Goal: Task Accomplishment & Management: Manage account settings

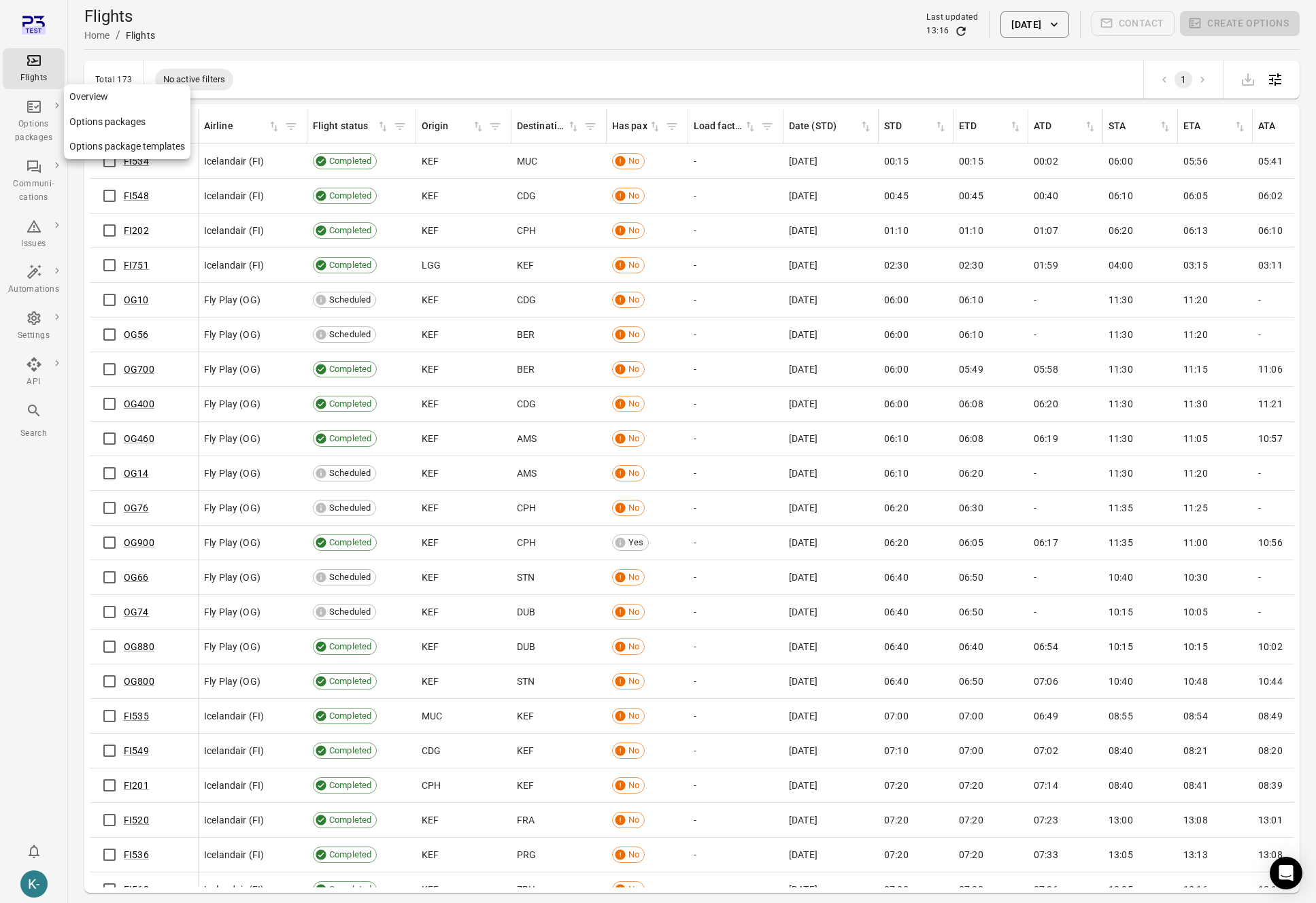
click at [95, 116] on link "Options packages" at bounding box center [127, 121] width 127 height 25
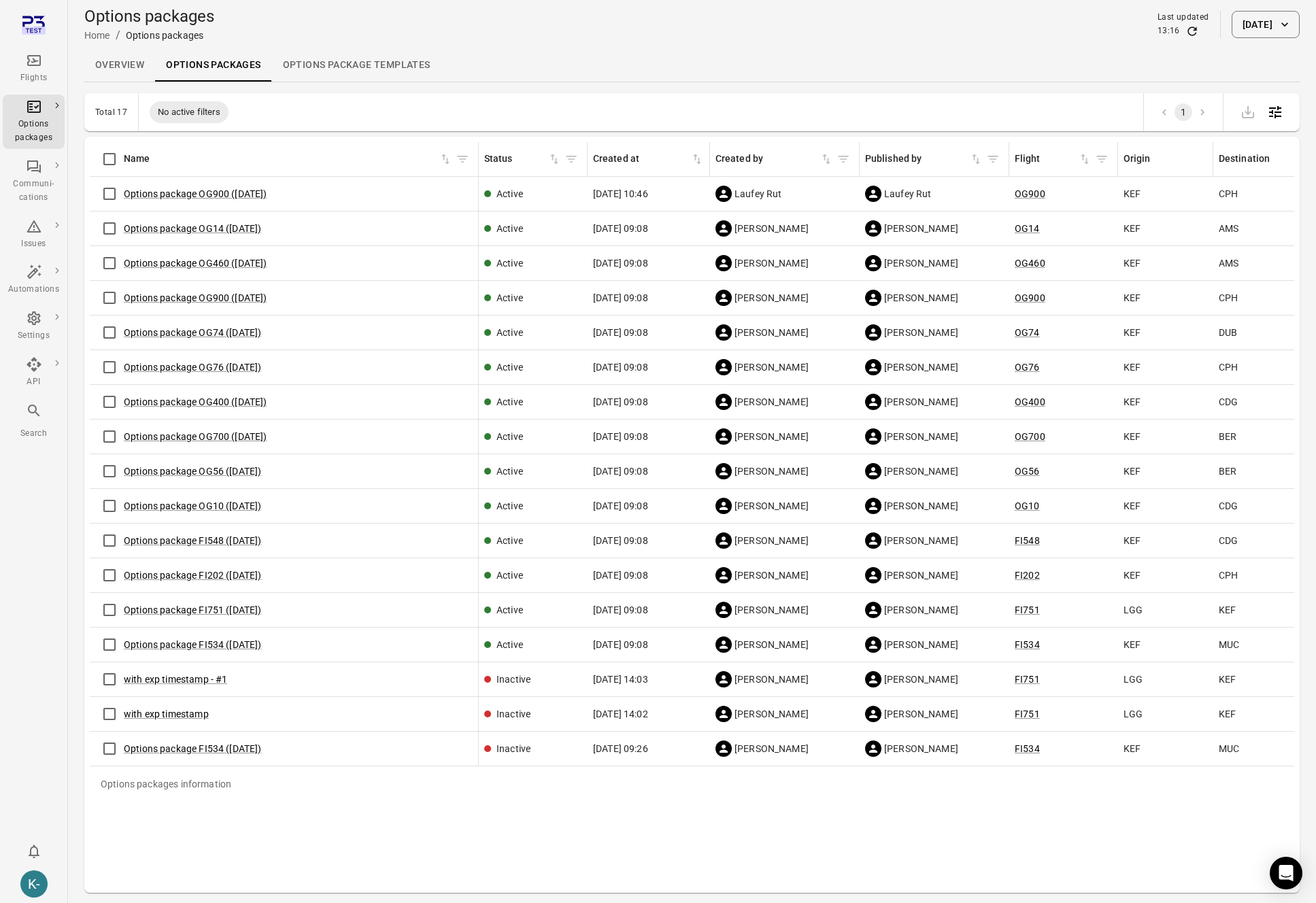
click at [1242, 15] on button "20 Aug 2025" at bounding box center [1266, 24] width 68 height 27
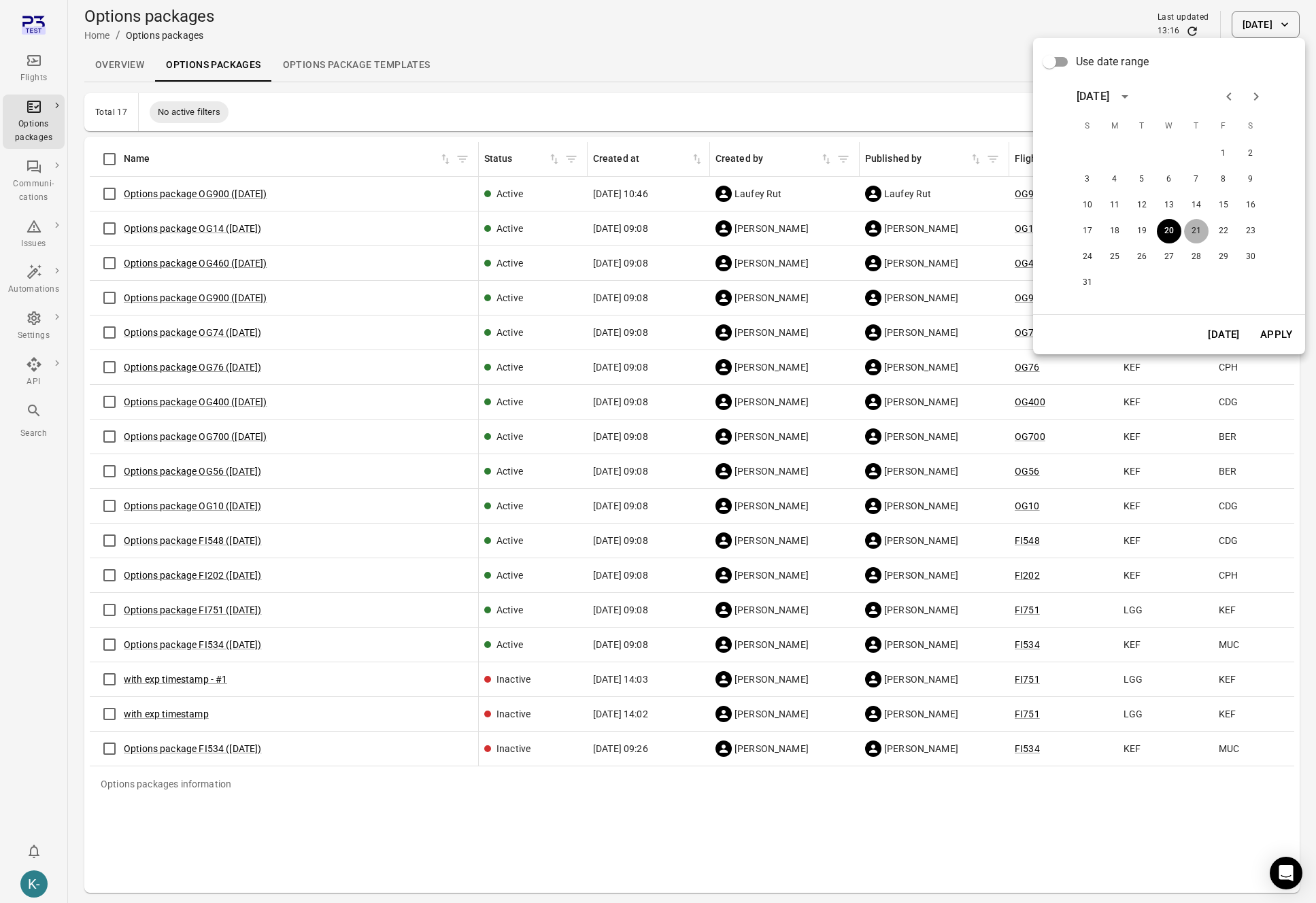
click at [1194, 234] on button "21" at bounding box center [1197, 231] width 24 height 24
click at [1272, 338] on button "Apply" at bounding box center [1276, 335] width 47 height 28
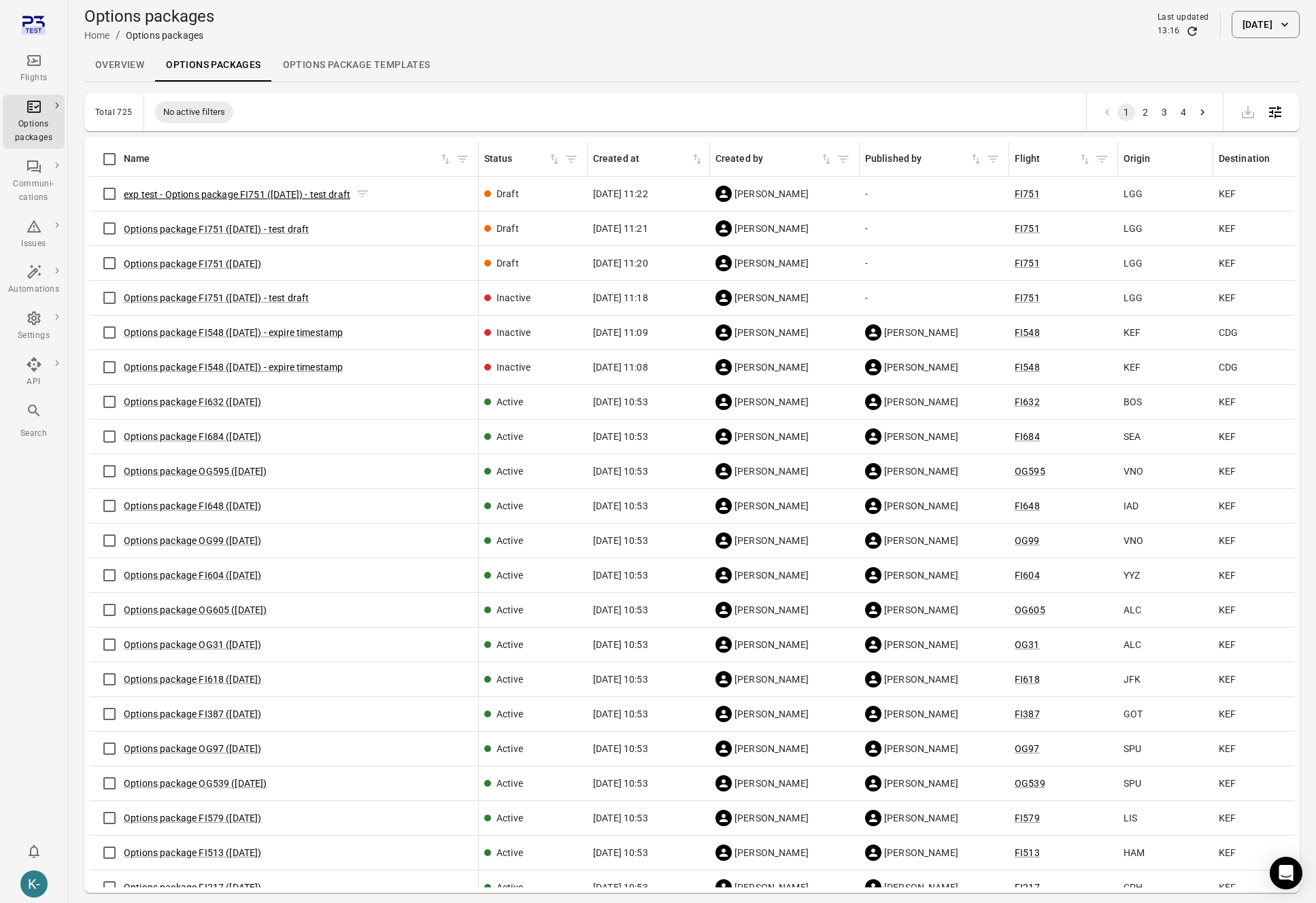
click at [228, 191] on button "exp test - Options package FI751 ([DATE]) - test draft" at bounding box center [237, 195] width 227 height 13
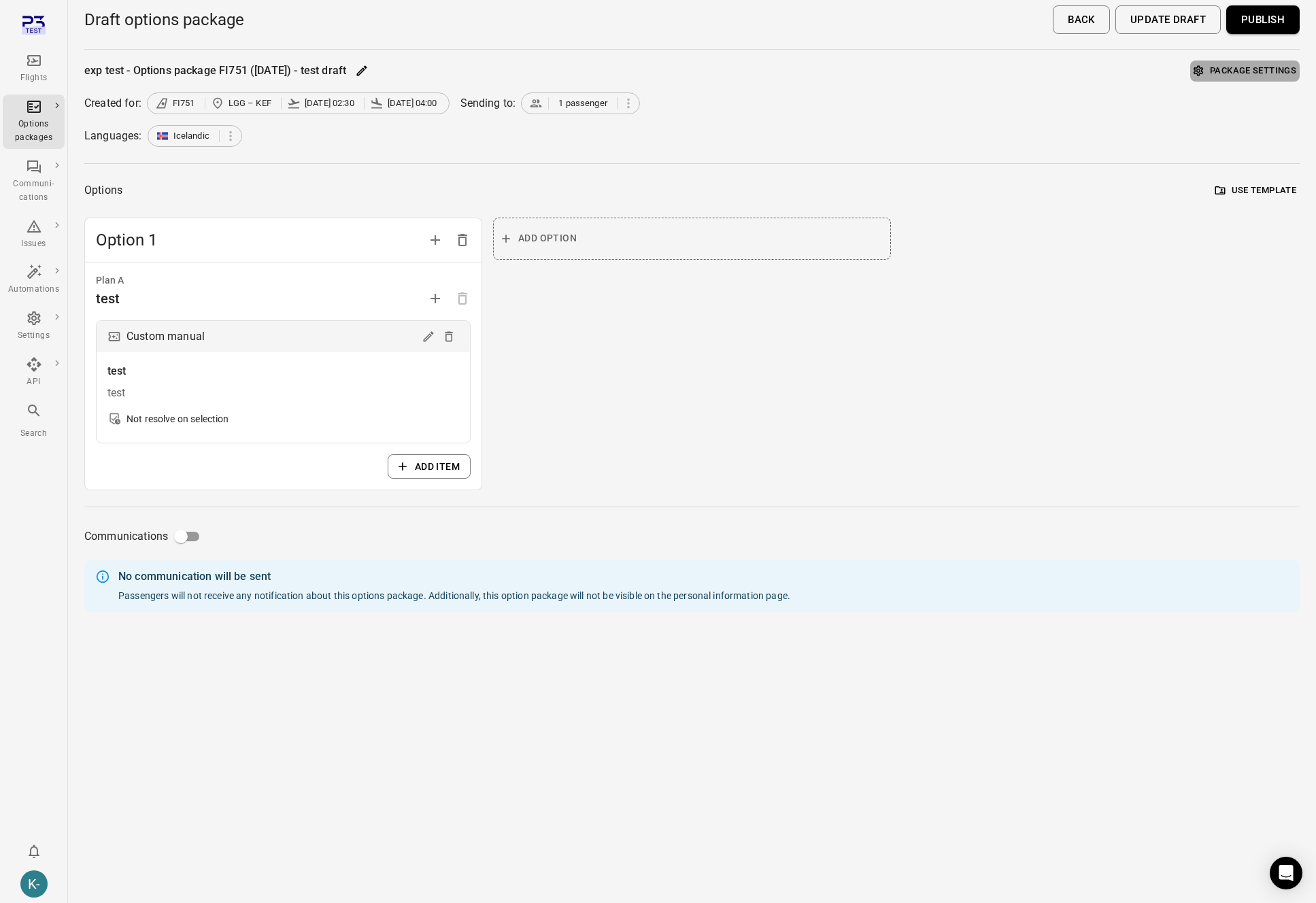
click at [1210, 63] on button "Package settings" at bounding box center [1245, 71] width 109 height 21
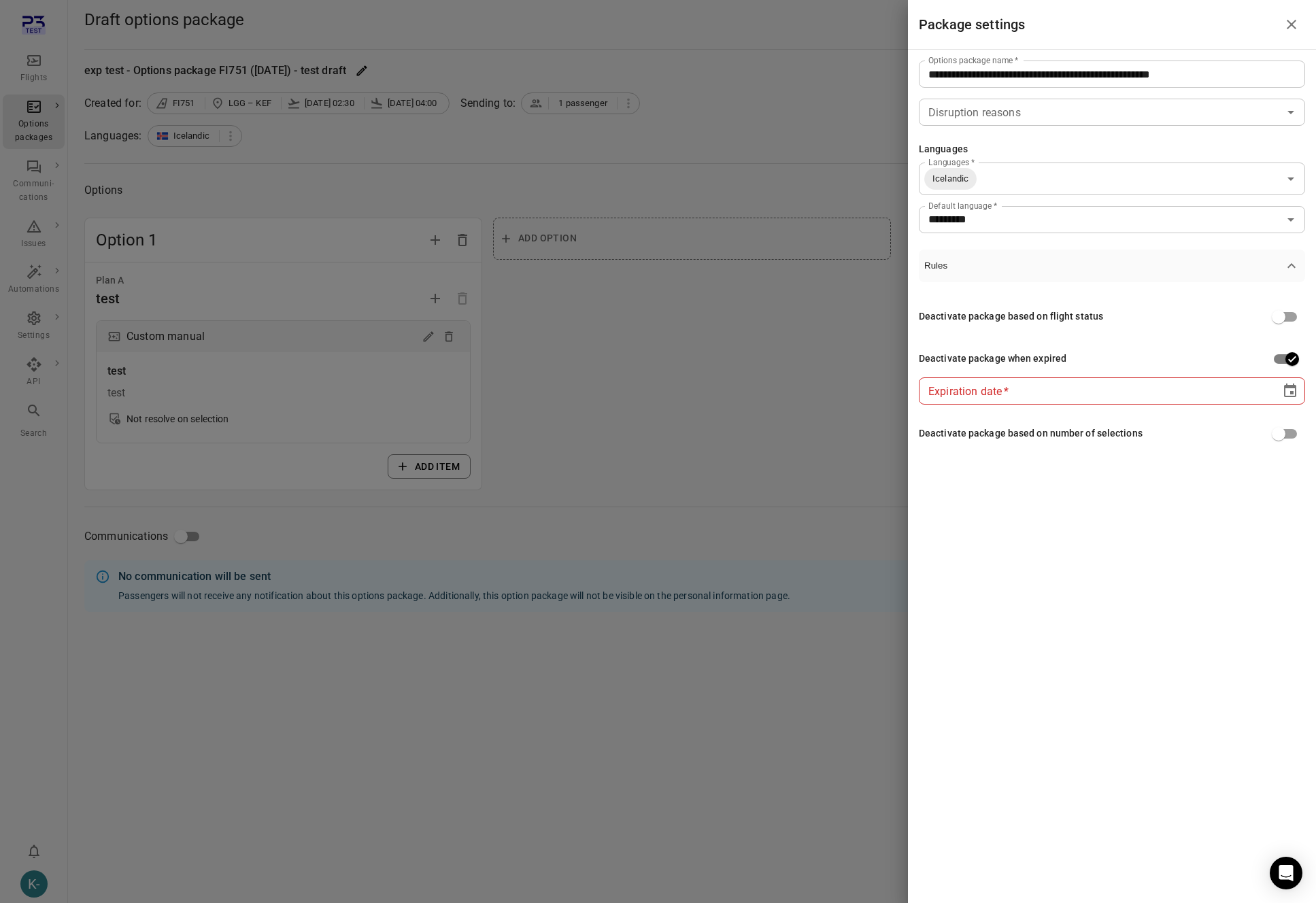
click at [759, 107] on div at bounding box center [658, 452] width 1316 height 903
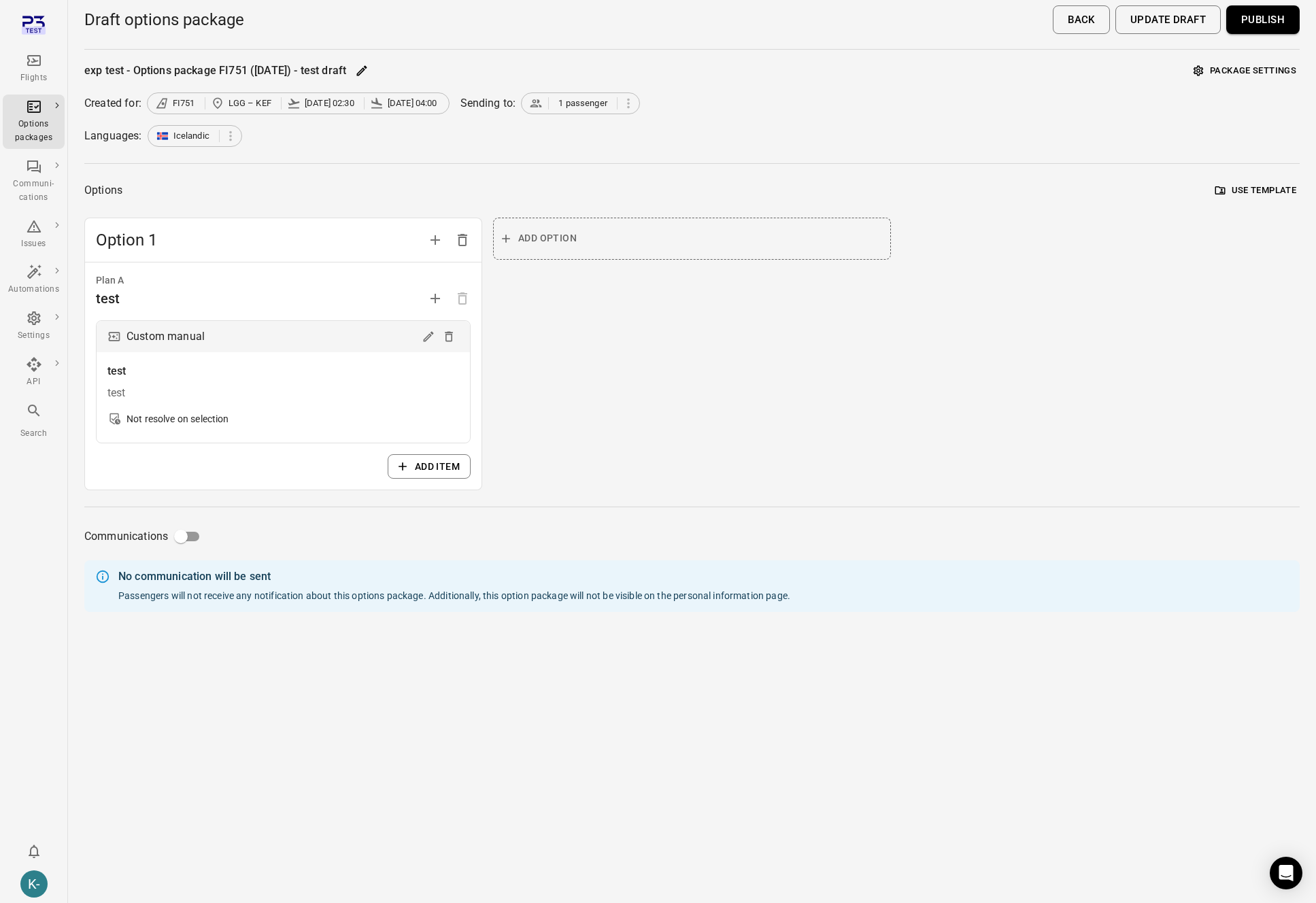
click at [1235, 24] on button "Publish" at bounding box center [1263, 20] width 73 height 28
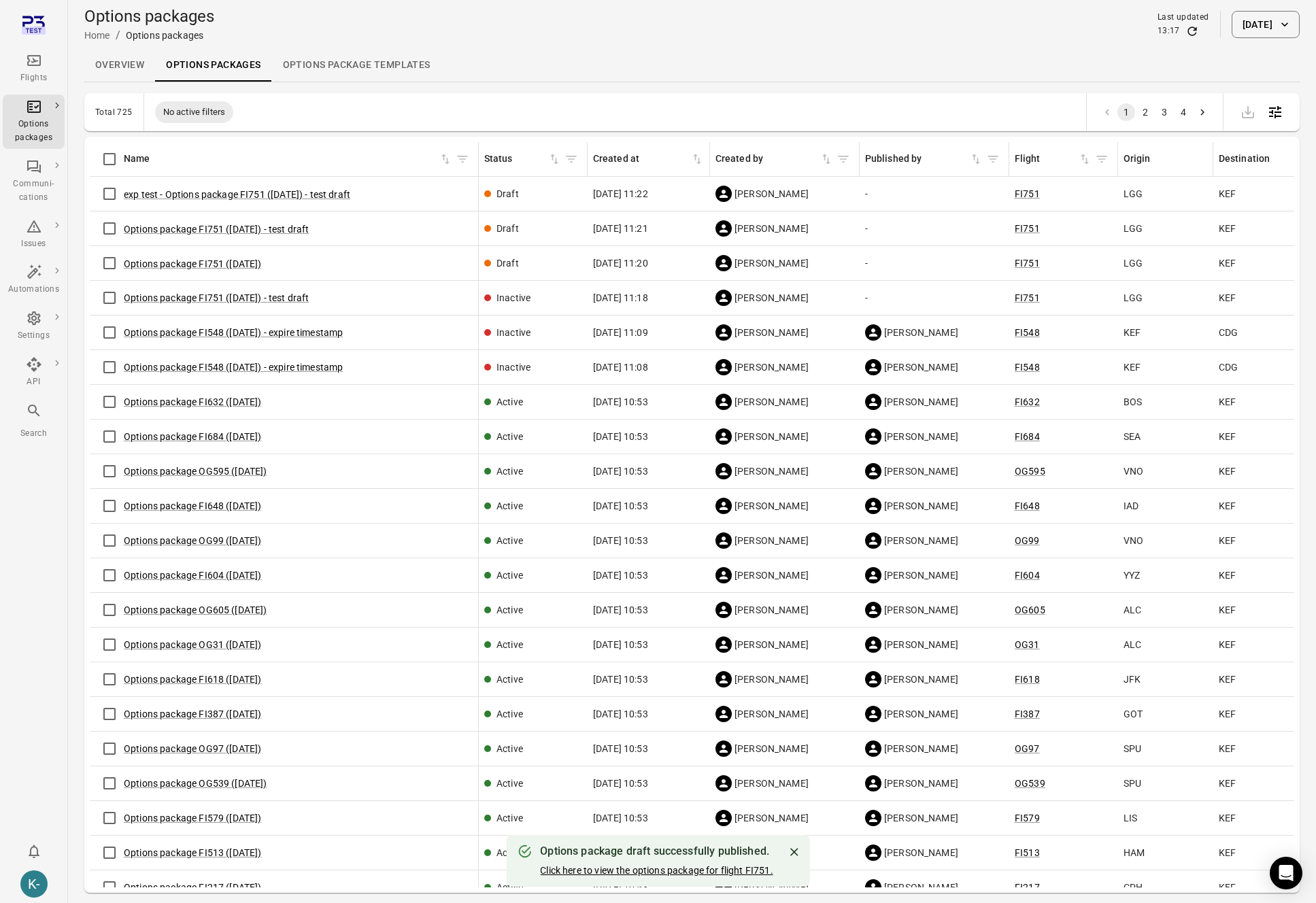
click at [666, 870] on link "Click here to view the options package for flight FI751." at bounding box center [656, 871] width 232 height 11
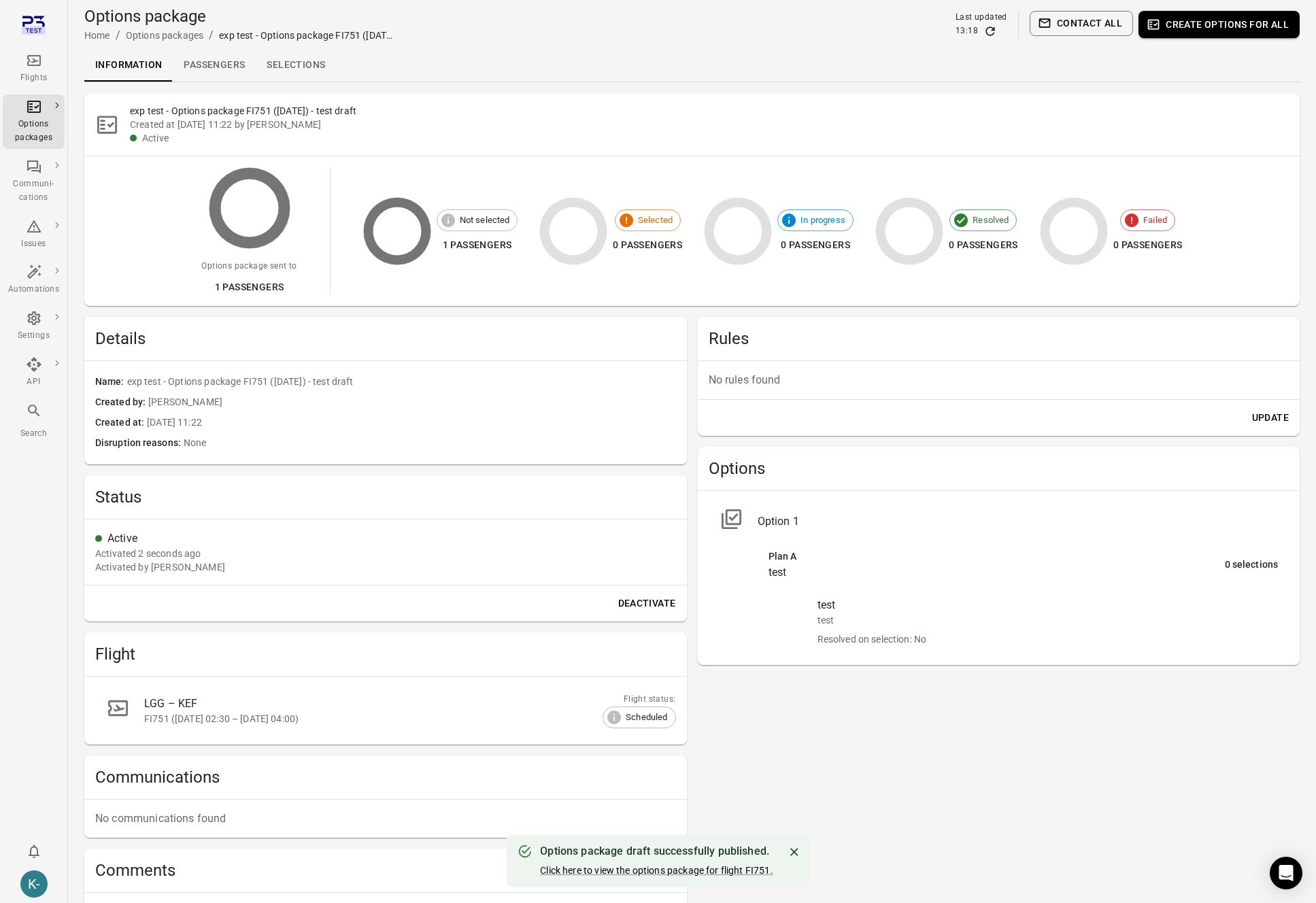
click at [731, 433] on div "Update" at bounding box center [999, 418] width 603 height 36
click at [1111, 343] on h2 "Rules" at bounding box center [1000, 339] width 581 height 22
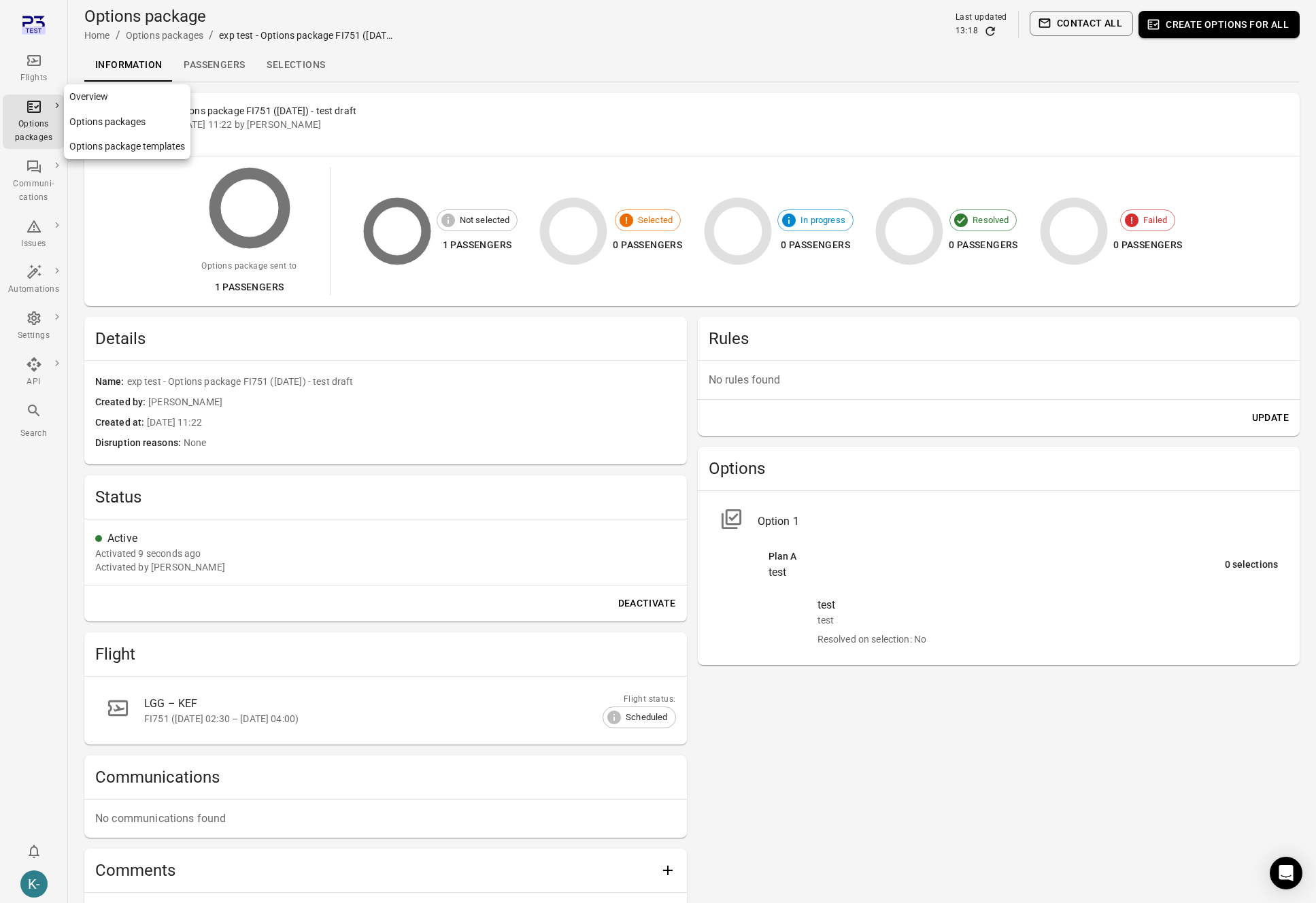
click at [100, 119] on link "Options packages" at bounding box center [127, 121] width 127 height 25
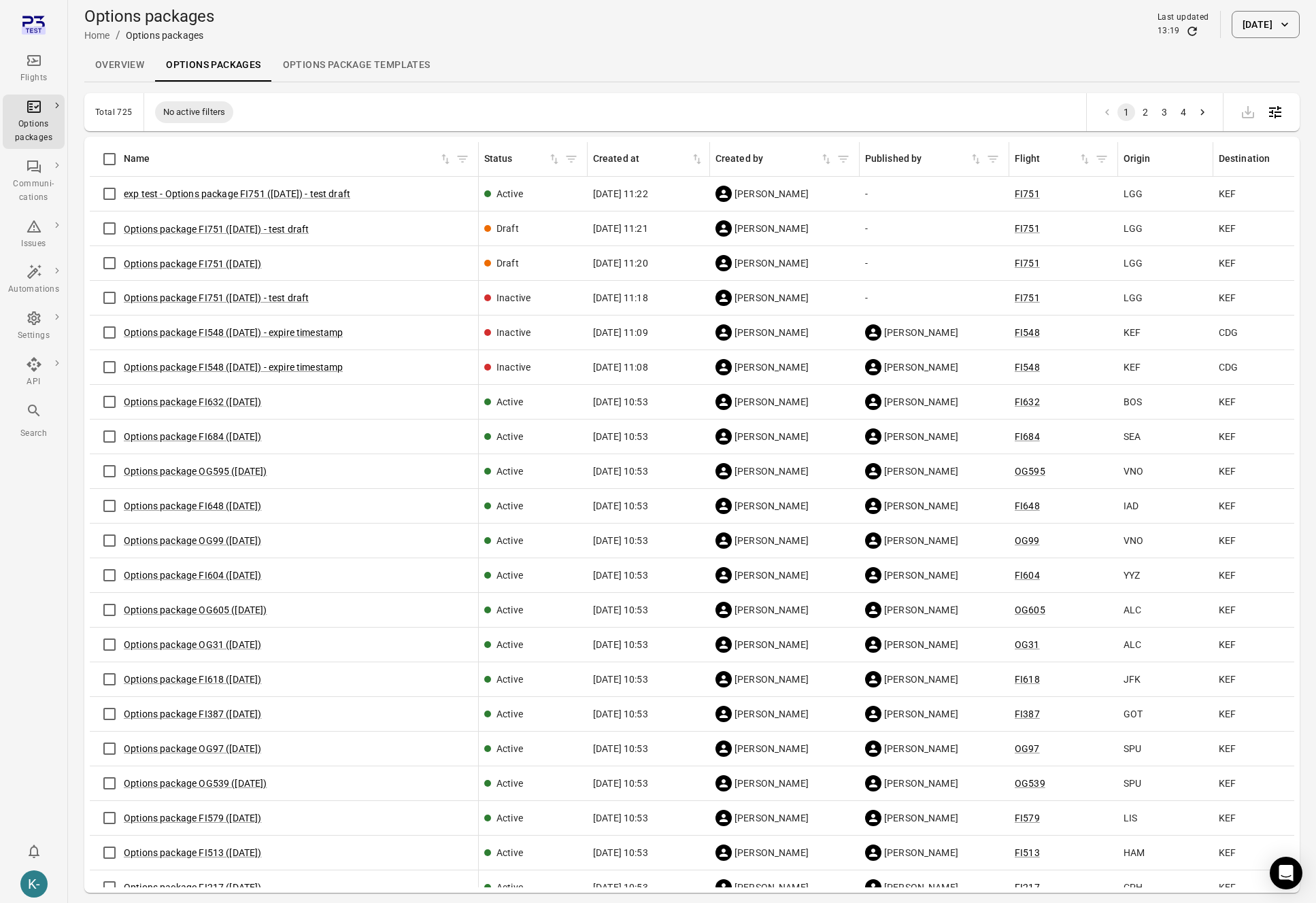
click at [503, 39] on div "Options packages Home / Options packages Last updated 13:19 [DATE]" at bounding box center [692, 24] width 1215 height 39
click at [1186, 31] on icon "Refresh data" at bounding box center [1193, 31] width 13 height 13
click at [306, 193] on button "exp test - Options package FI751 ([DATE]) - test draft" at bounding box center [237, 195] width 227 height 13
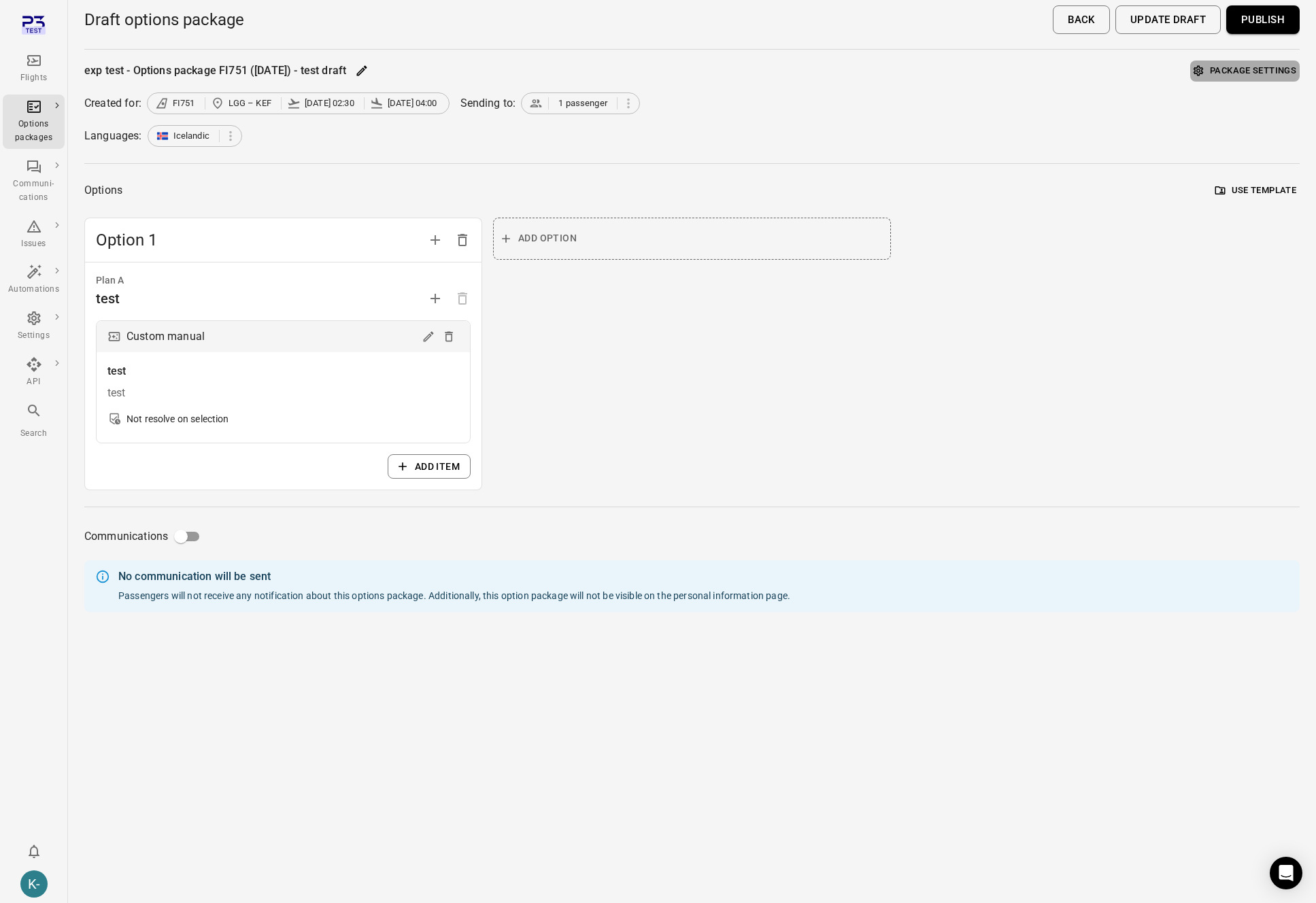
click at [1235, 65] on button "Package settings" at bounding box center [1245, 71] width 109 height 21
click at [1259, 24] on button "Publish" at bounding box center [1263, 20] width 73 height 28
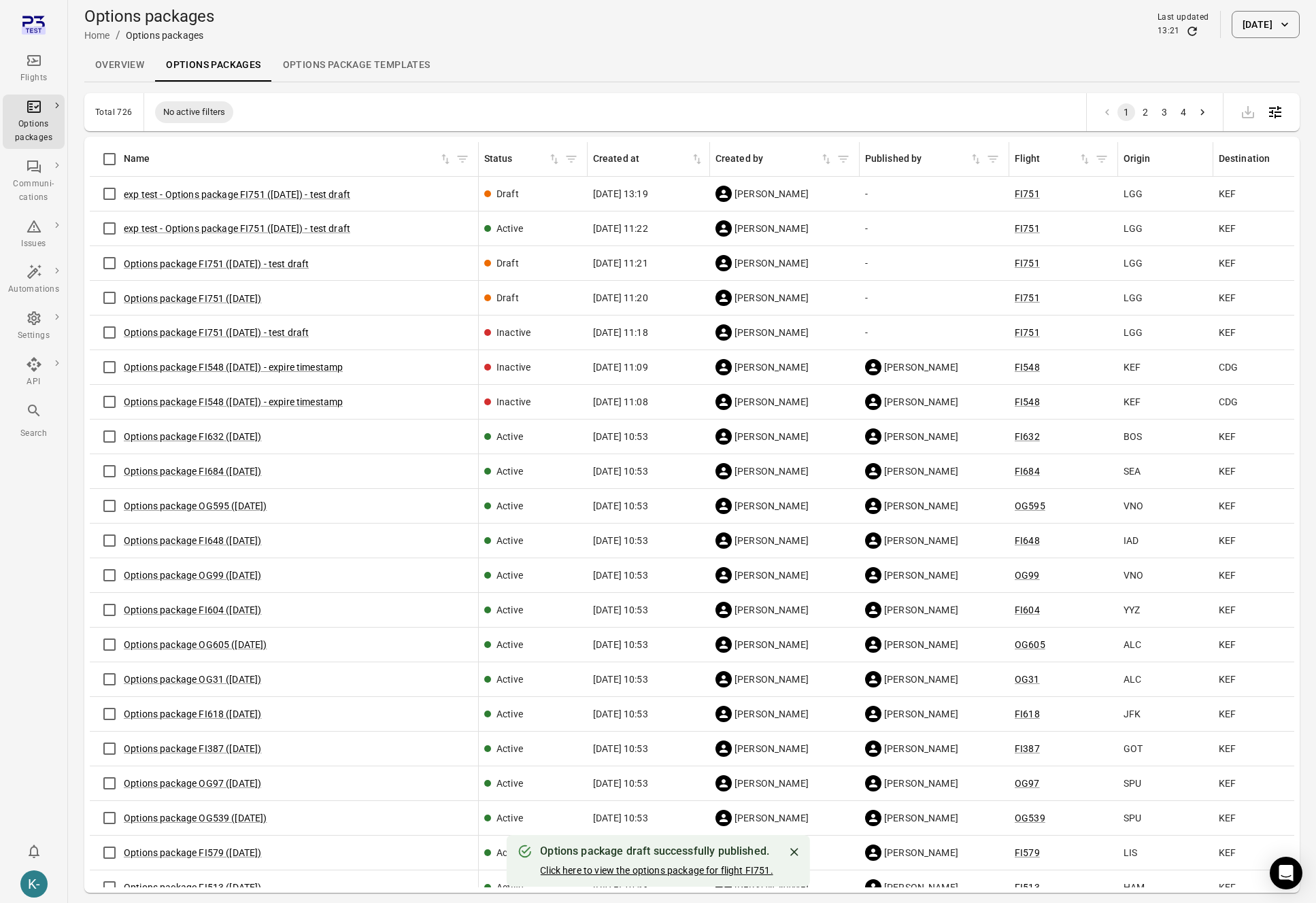
click at [649, 872] on link "Click here to view the options package for flight FI751." at bounding box center [656, 871] width 232 height 11
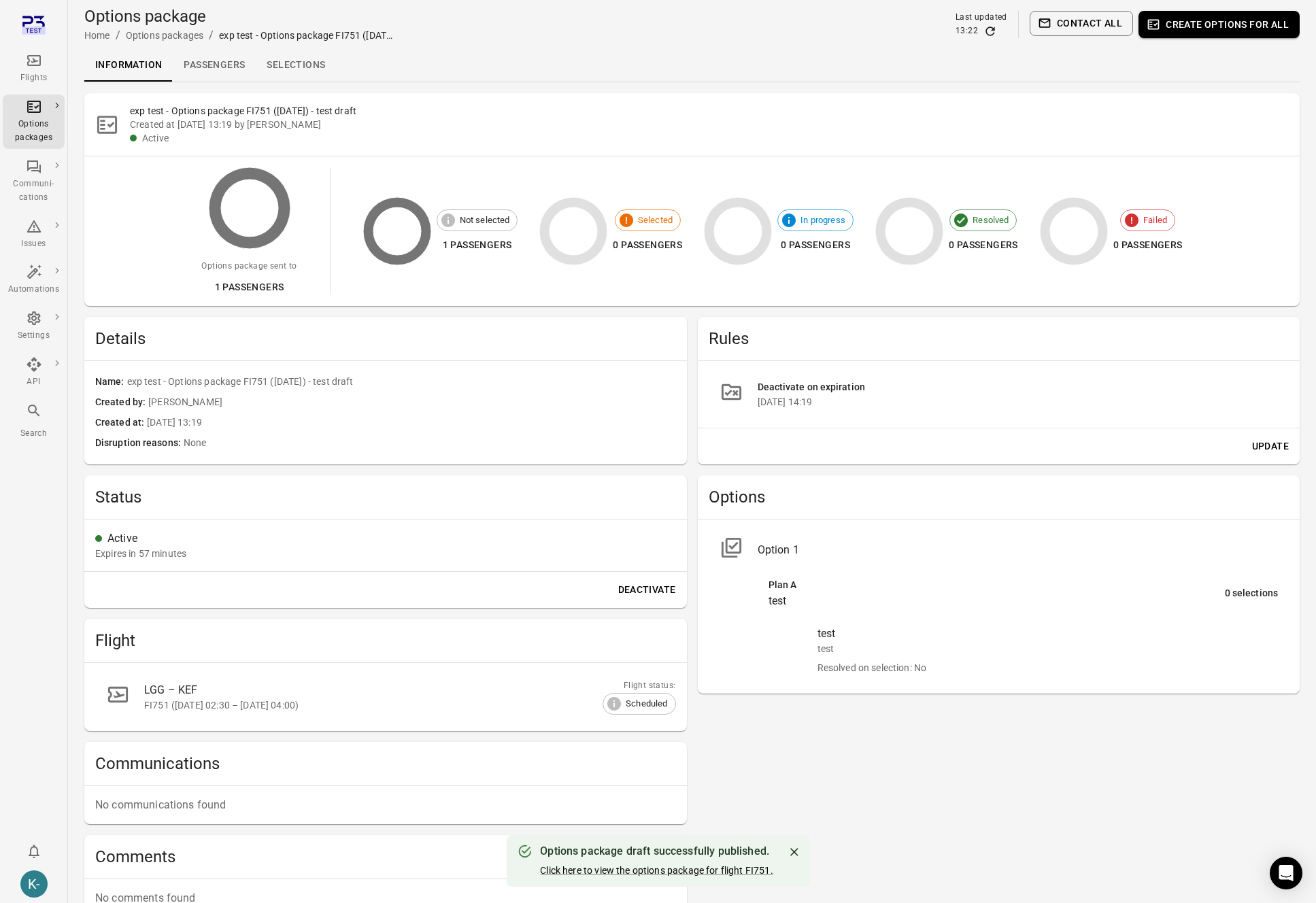
click at [393, 93] on div "exp test - Options package FI751 ([DATE]) - test draft Created at [DATE] 13:19 …" at bounding box center [692, 124] width 1215 height 63
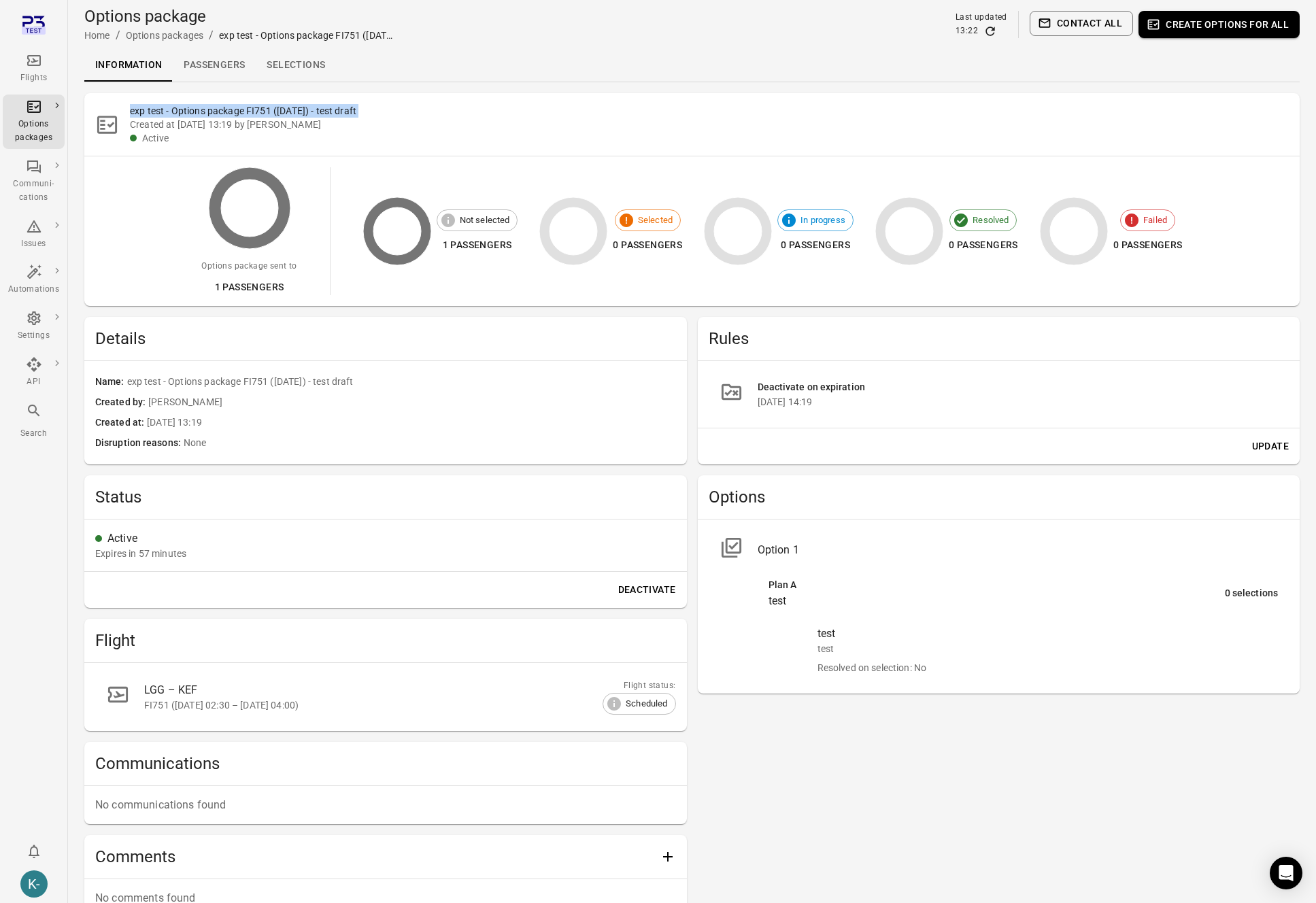
click at [393, 93] on div "exp test - Options package FI751 ([DATE]) - test draft Created at [DATE] 13:19 …" at bounding box center [692, 124] width 1215 height 63
click at [363, 115] on h2 "exp test - Options package FI751 ([DATE]) - test draft" at bounding box center [709, 111] width 1159 height 13
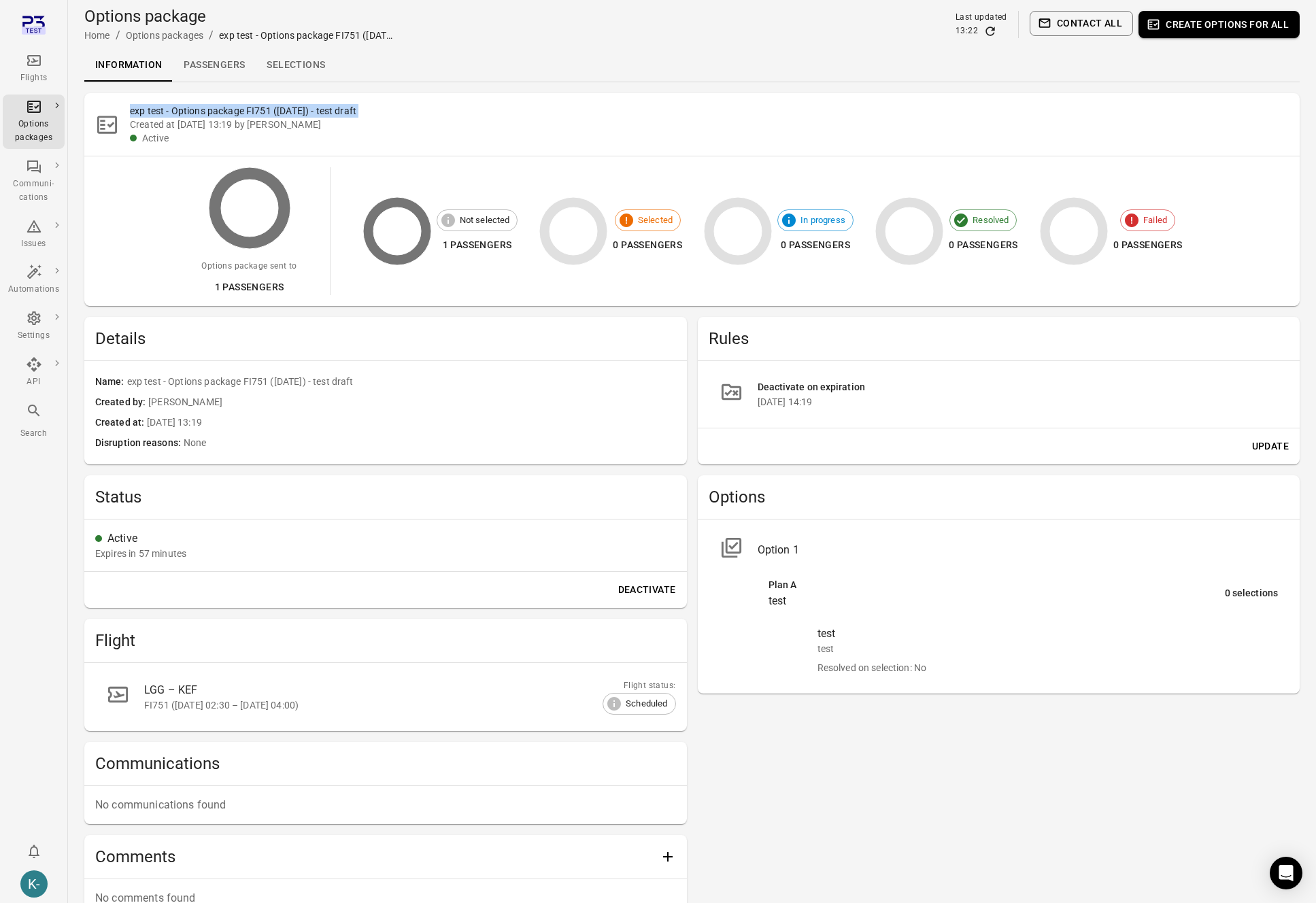
click at [363, 115] on h2 "exp test - Options package FI751 ([DATE]) - test draft" at bounding box center [709, 111] width 1159 height 13
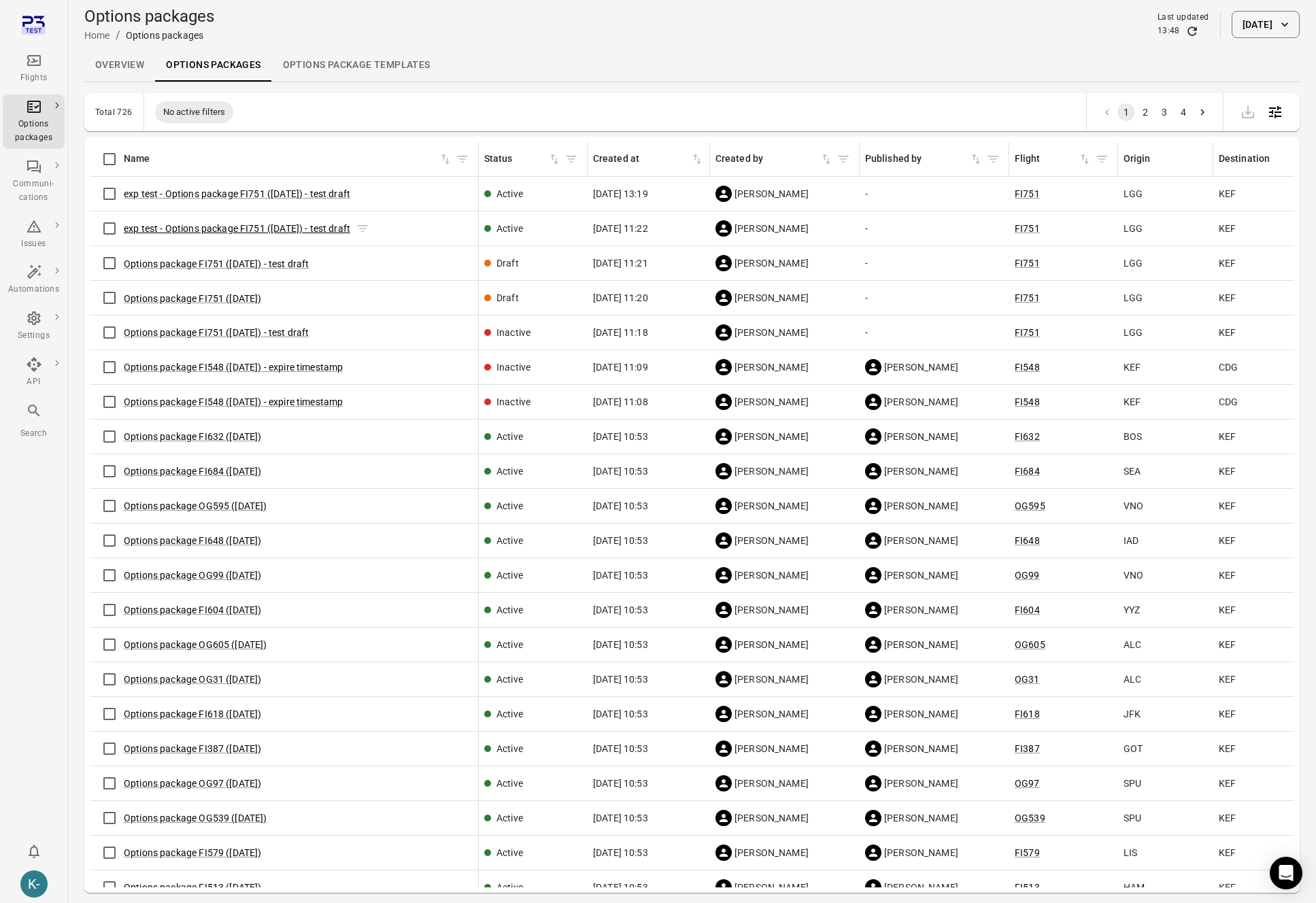
click at [294, 230] on link "exp test - Options package FI751 ([DATE]) - test draft" at bounding box center [237, 229] width 227 height 11
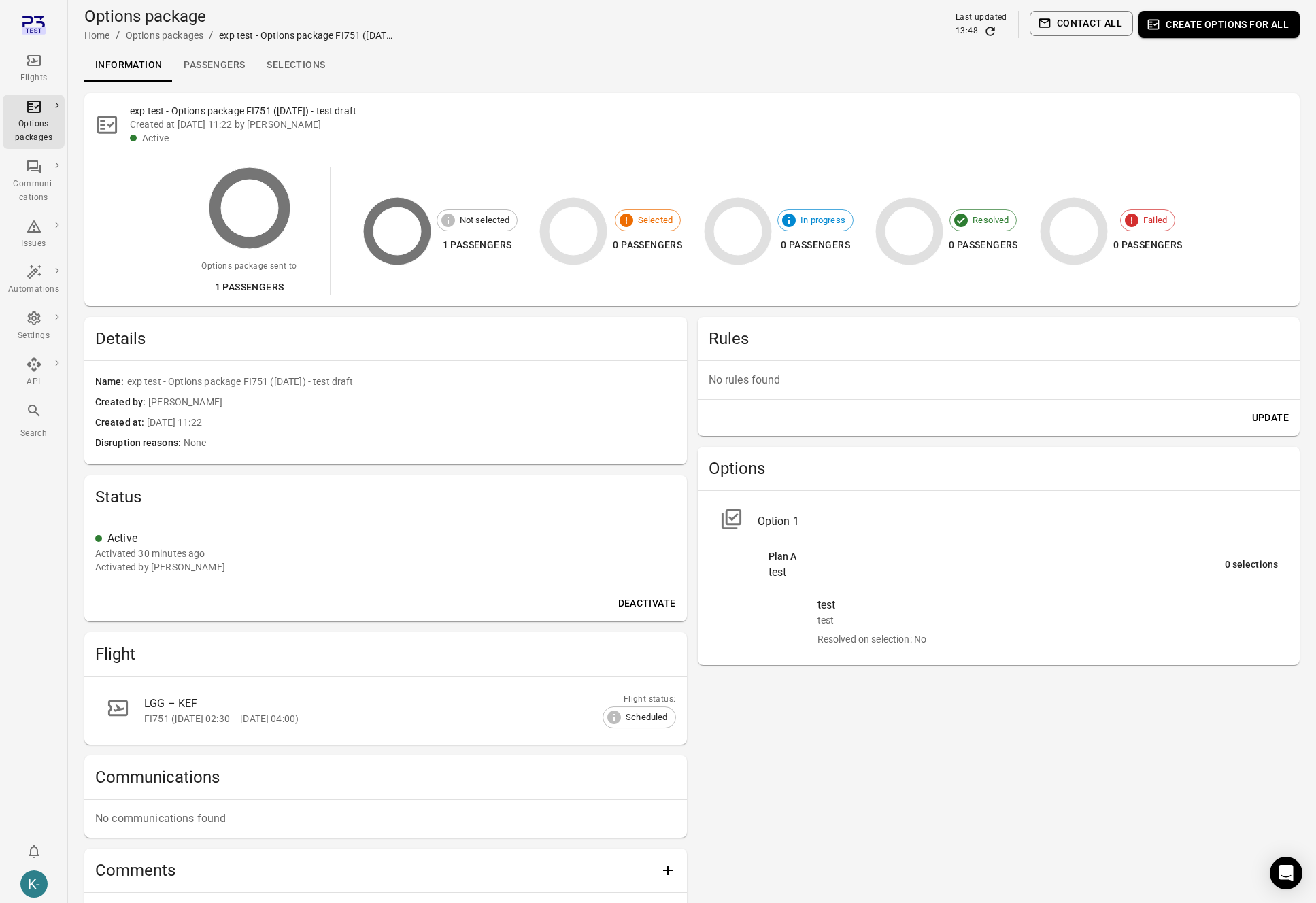
click at [757, 382] on p "No rules found" at bounding box center [1000, 380] width 581 height 16
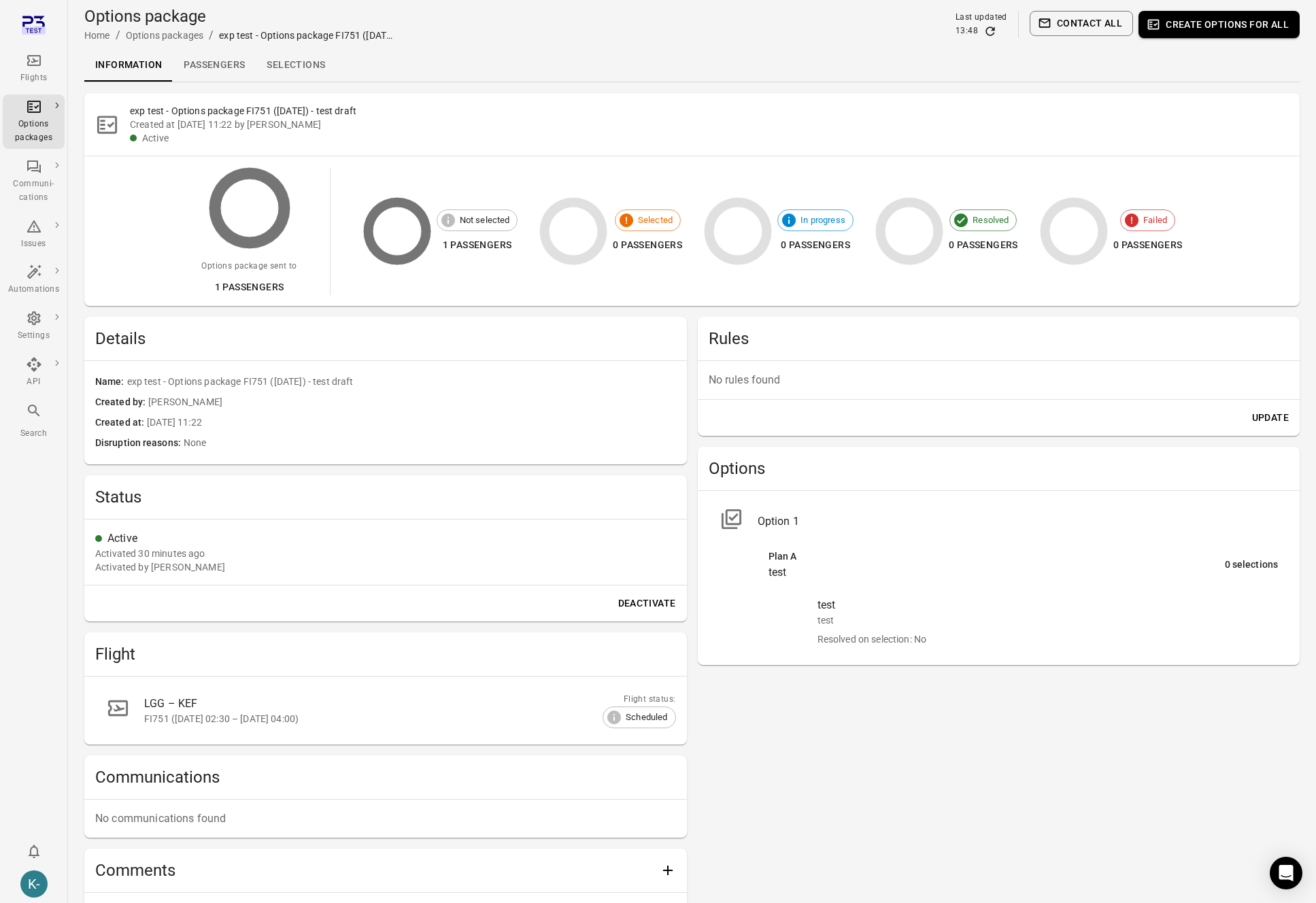
click at [757, 382] on p "No rules found" at bounding box center [1000, 380] width 581 height 16
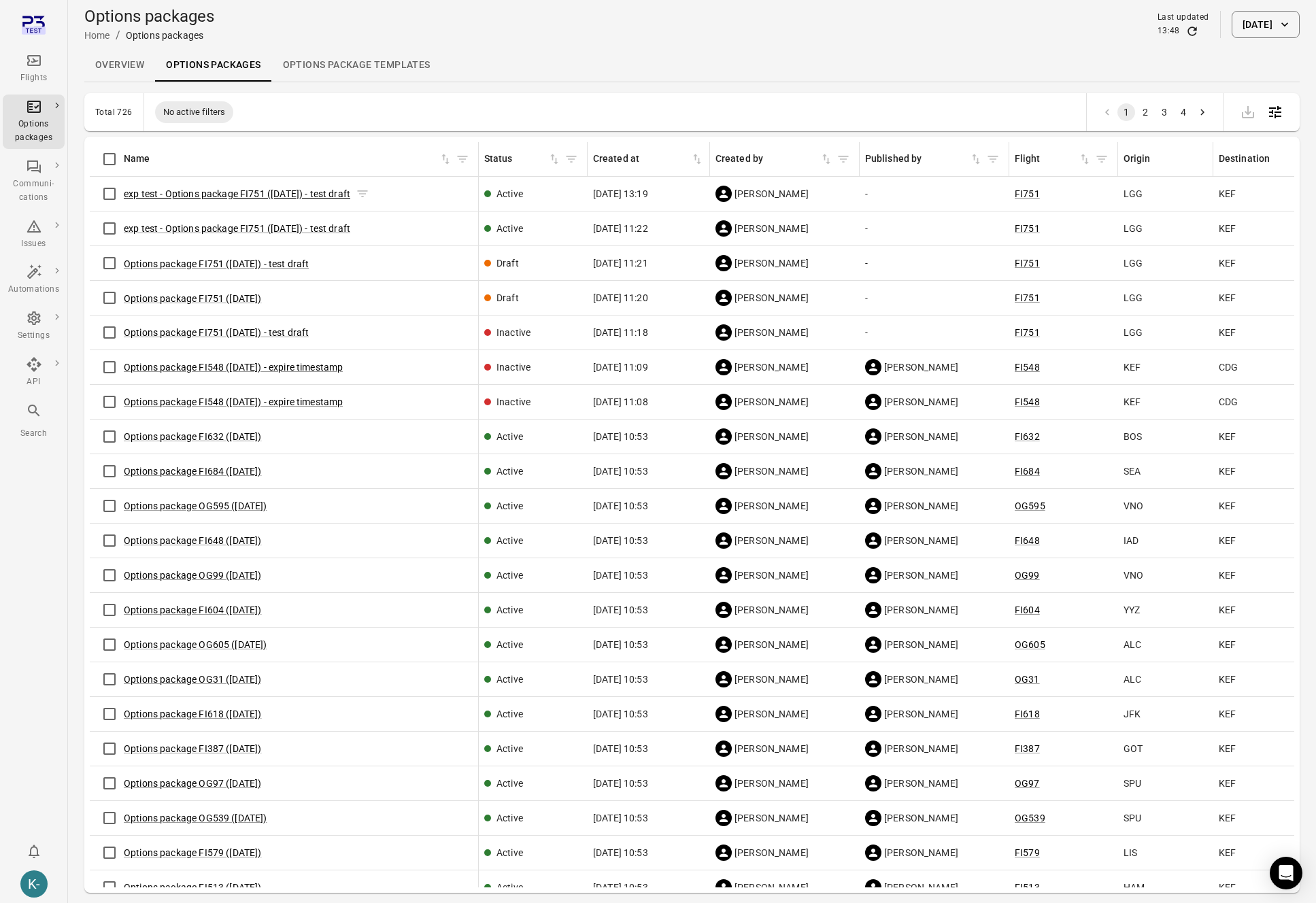
click at [223, 193] on link "exp test - Options package FI751 ([DATE]) - test draft" at bounding box center [237, 194] width 227 height 11
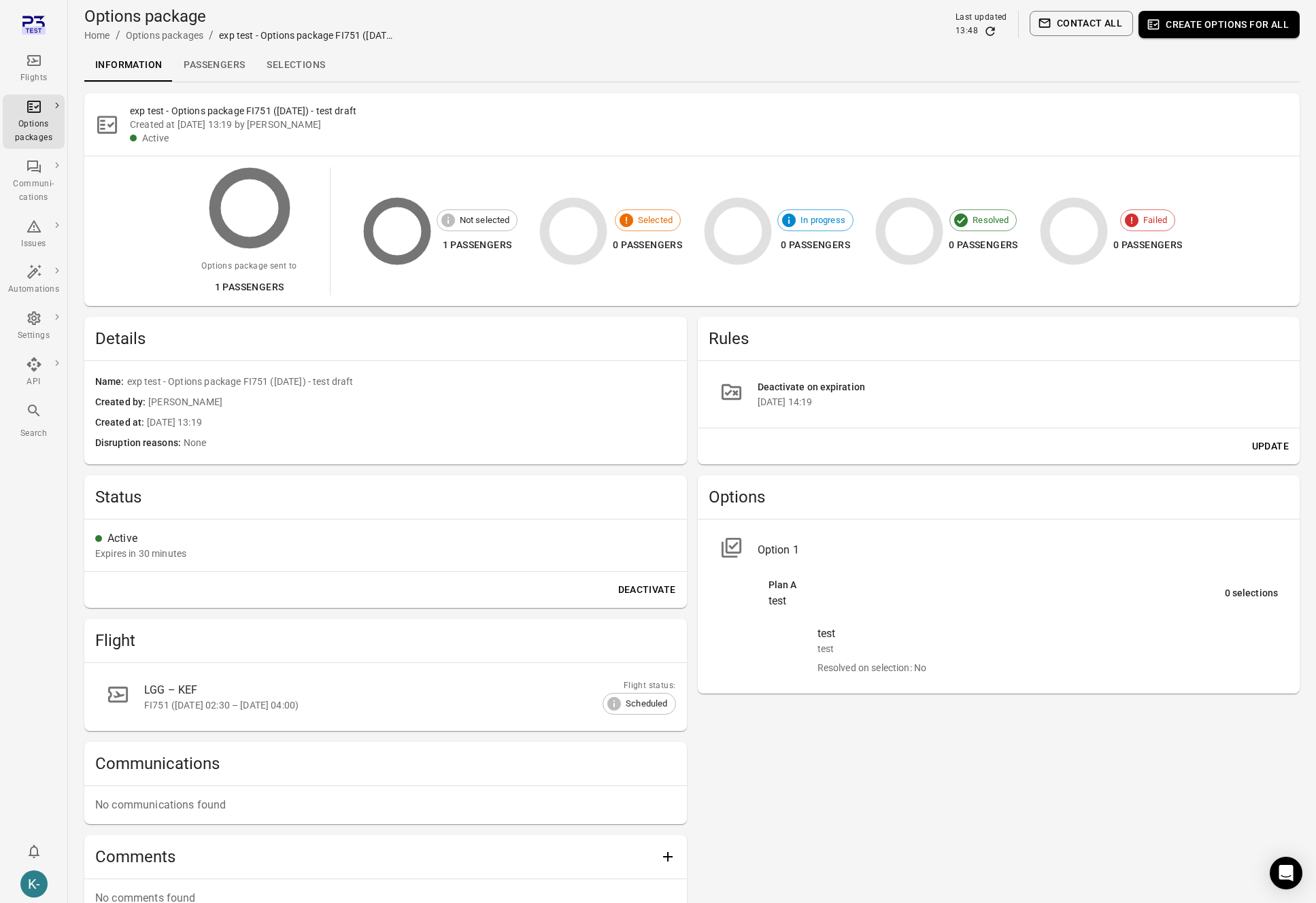
click at [257, 127] on div "Created at [DATE] 13:19 by [PERSON_NAME]" at bounding box center [709, 124] width 1159 height 13
click at [259, 129] on div "Created at [DATE] 13:19 by [PERSON_NAME]" at bounding box center [709, 124] width 1159 height 13
click at [28, 67] on icon "Main navigation" at bounding box center [33, 60] width 16 height 16
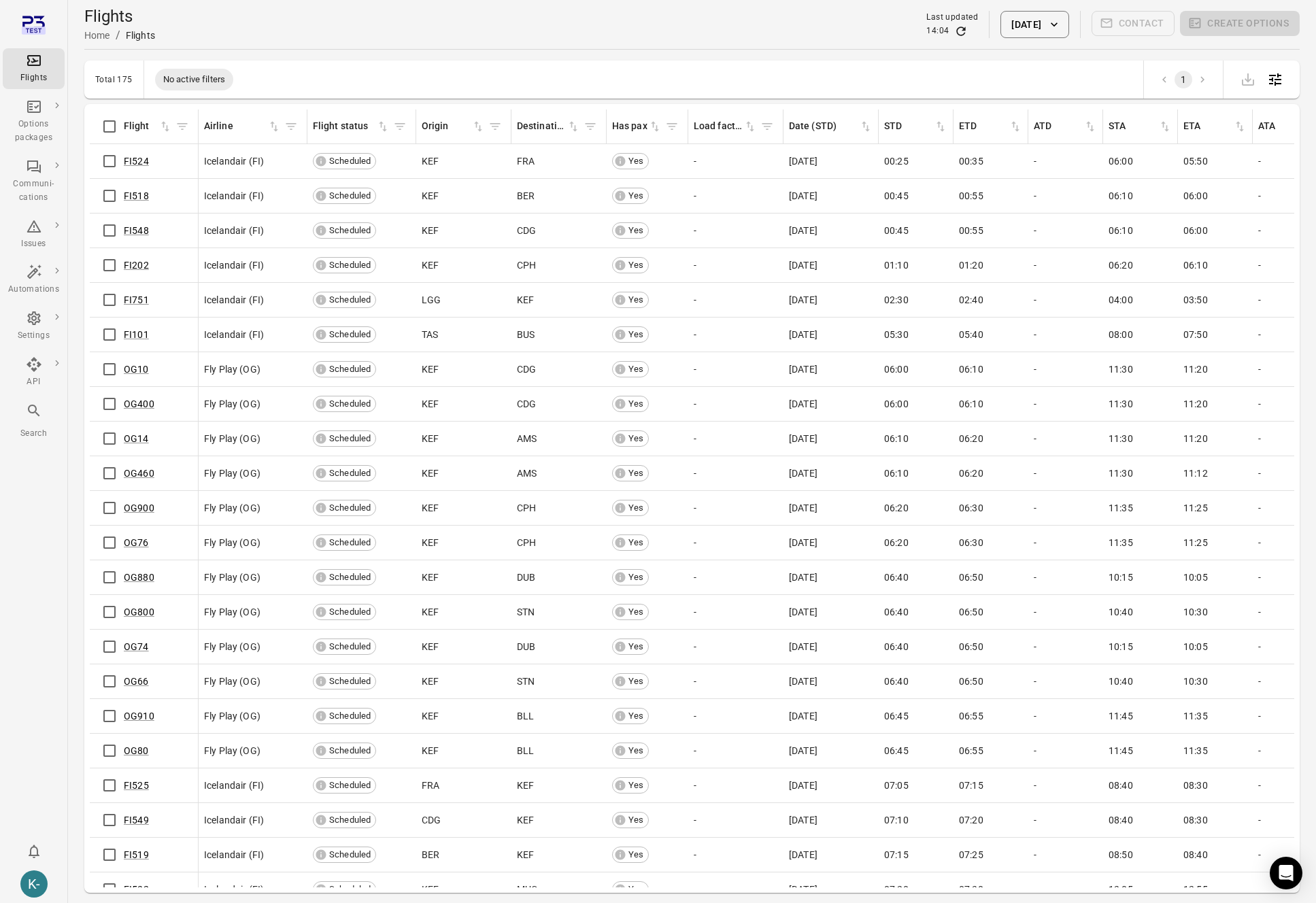
click at [1022, 17] on button "[DATE]" at bounding box center [1035, 24] width 68 height 27
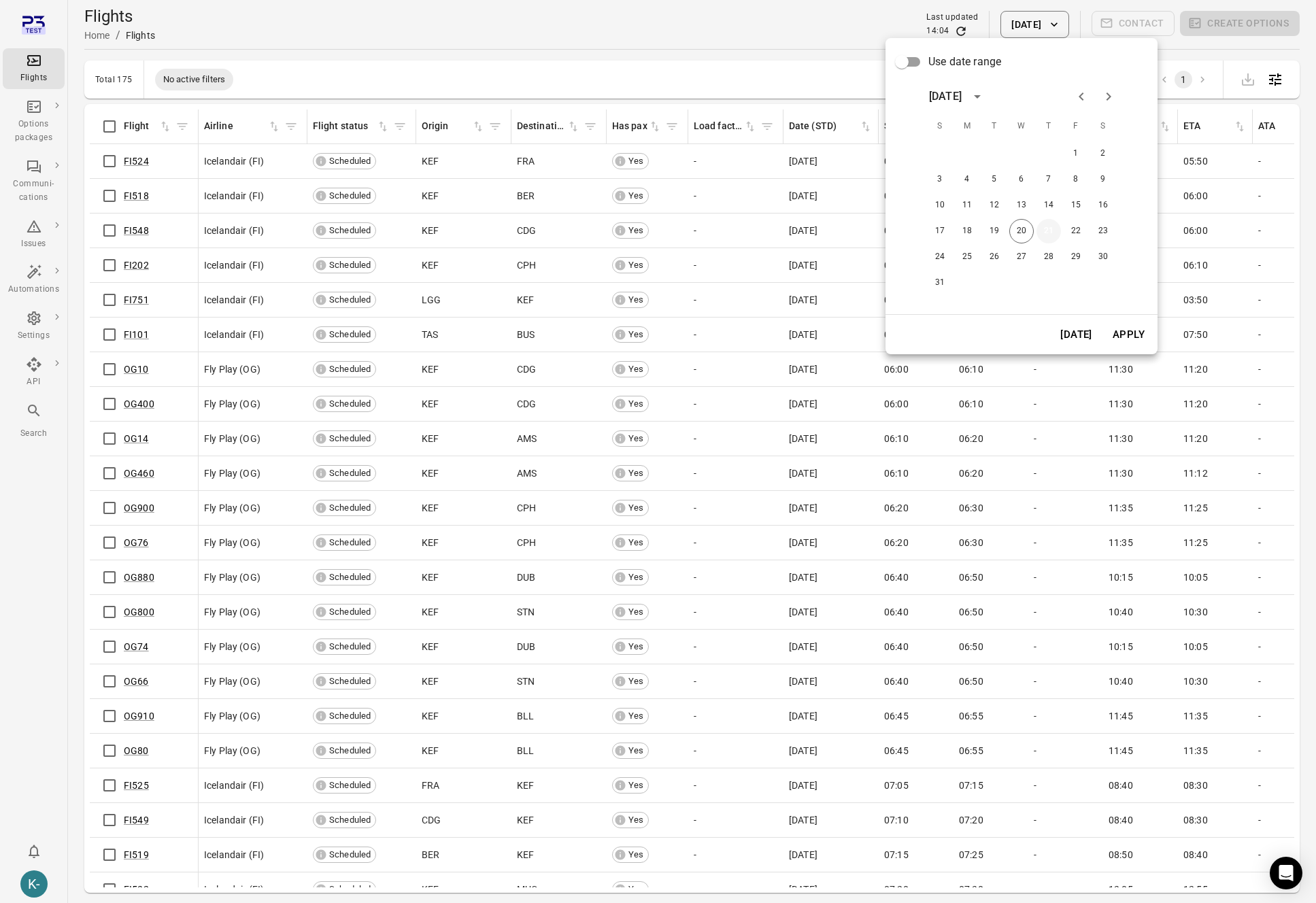
click at [1041, 226] on button "21" at bounding box center [1049, 231] width 24 height 24
click at [1123, 333] on button "Apply" at bounding box center [1129, 335] width 47 height 28
